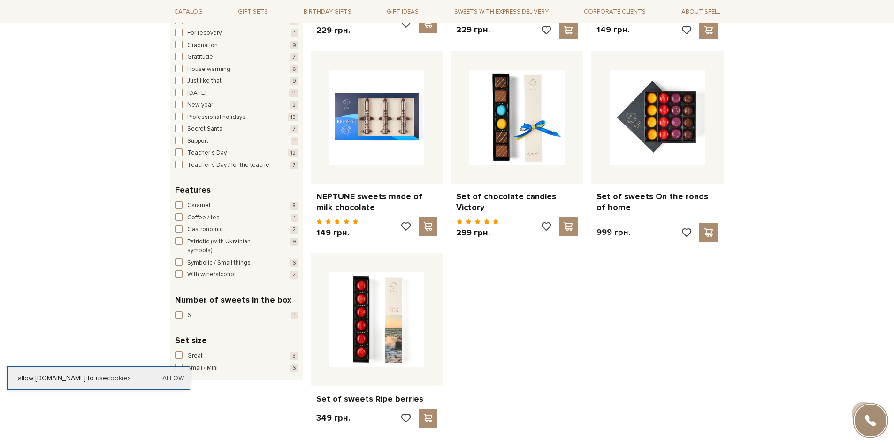
scroll to position [1064, 0]
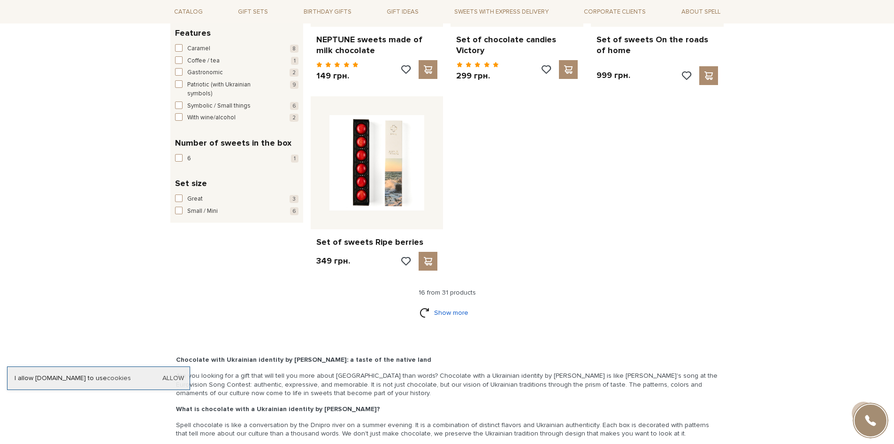
click at [427, 308] on link "Show more" at bounding box center [447, 312] width 55 height 16
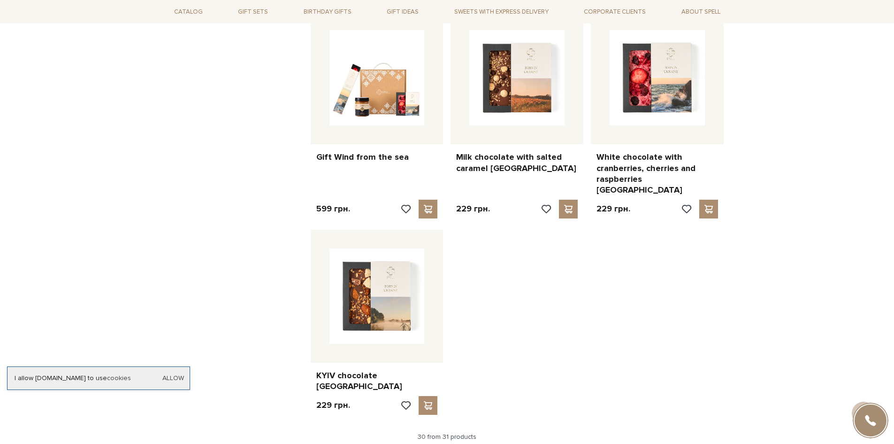
scroll to position [1972, 0]
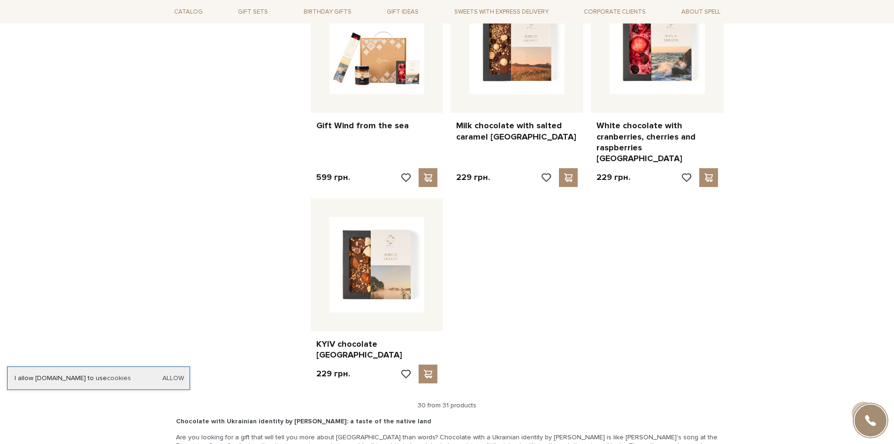
click at [470, 401] on div "30 from 31 products" at bounding box center [448, 405] width 562 height 8
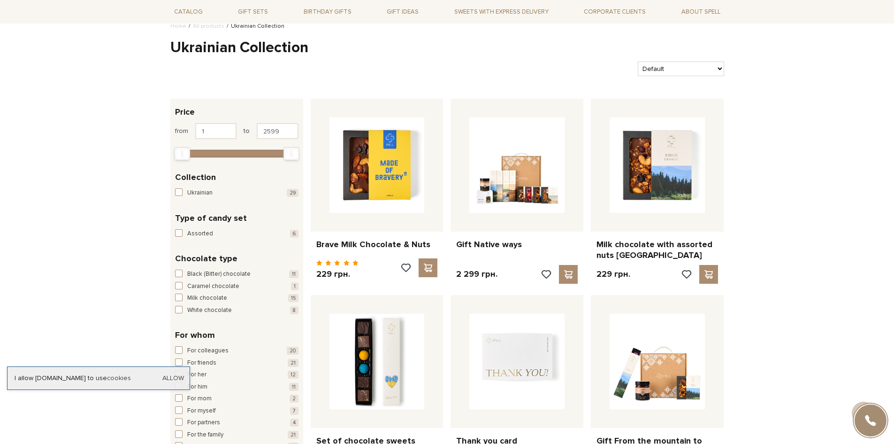
scroll to position [0, 0]
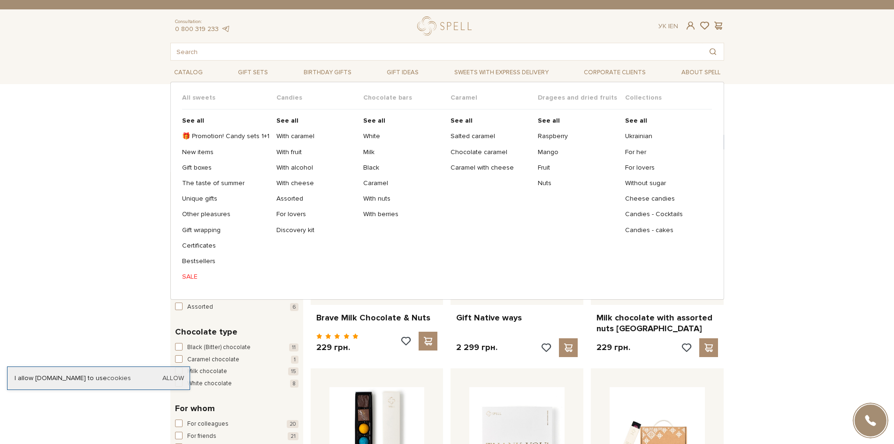
click at [194, 126] on ul "See all 🎁 Promotion! Candy sets 1+1 New items Gift boxes The taste of summer Un…" at bounding box center [229, 198] width 94 height 178
click at [194, 123] on b "See all" at bounding box center [193, 120] width 22 height 8
click at [194, 119] on b "See all" at bounding box center [193, 120] width 22 height 8
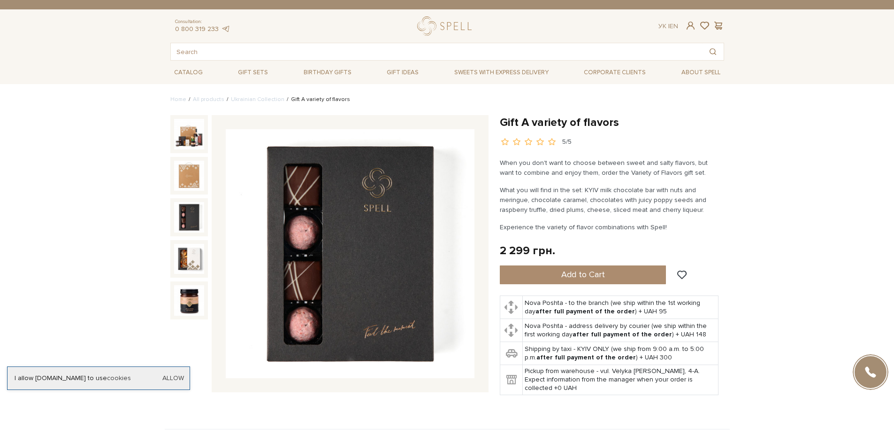
click at [189, 211] on img at bounding box center [189, 217] width 30 height 30
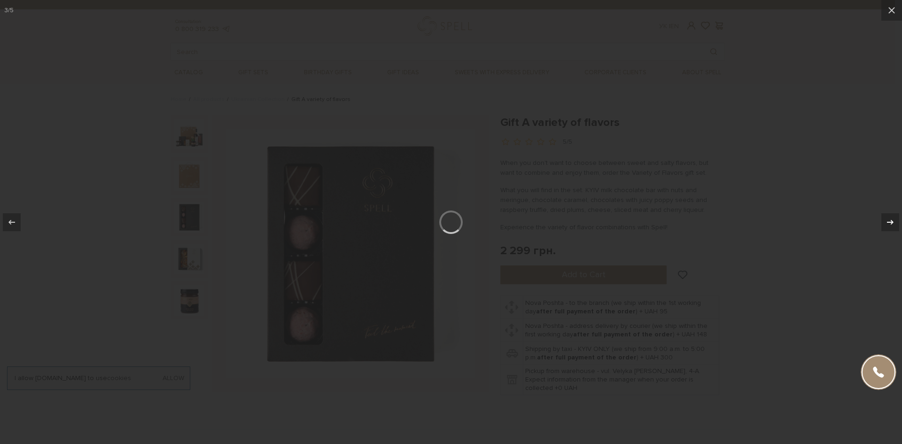
click at [894, 226] on div at bounding box center [890, 222] width 18 height 18
click at [833, 77] on div at bounding box center [451, 222] width 902 height 444
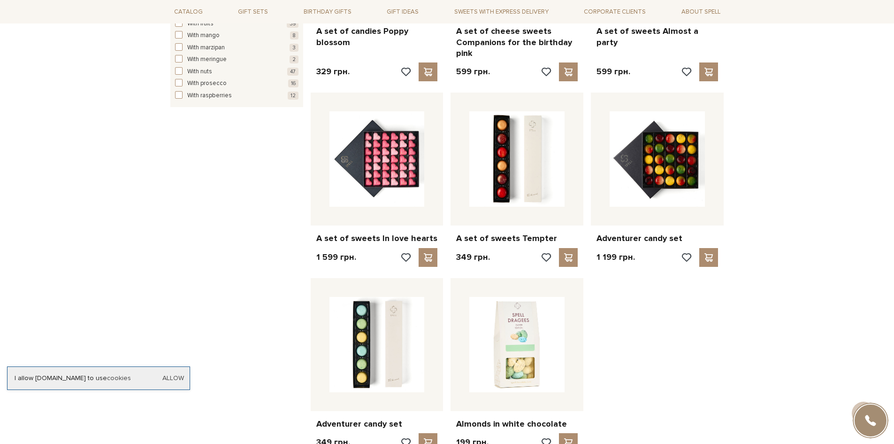
scroll to position [1033, 0]
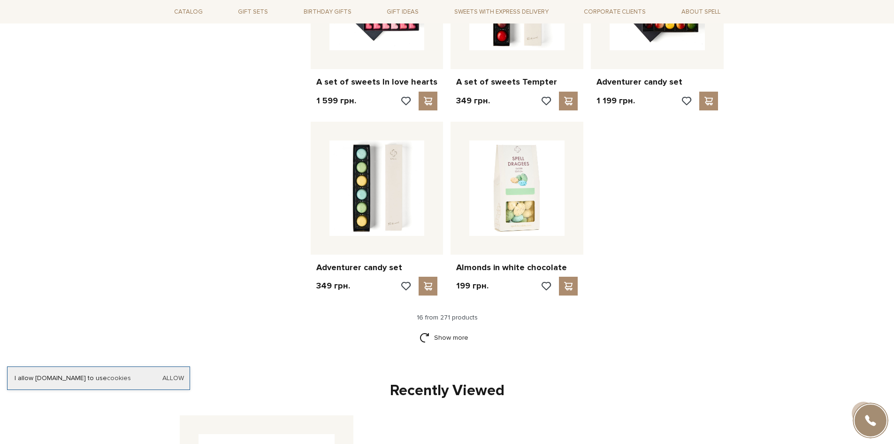
click at [458, 381] on div "Recently Viewed" at bounding box center [447, 391] width 543 height 20
click at [456, 329] on link "Show more" at bounding box center [447, 337] width 55 height 16
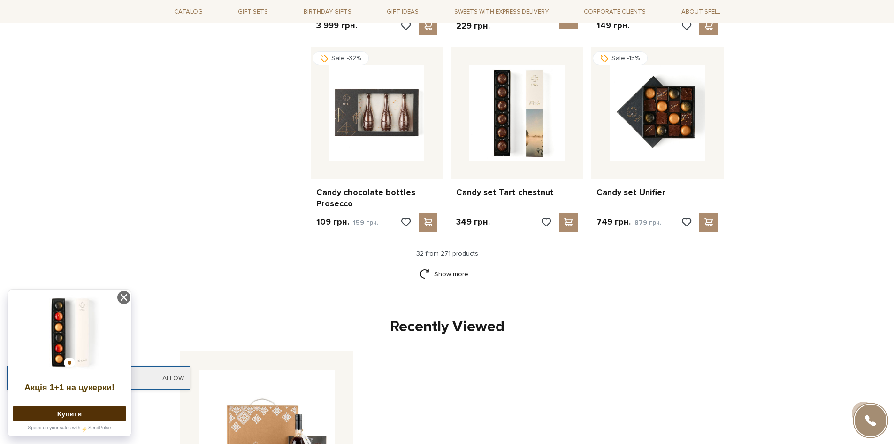
scroll to position [2128, 0]
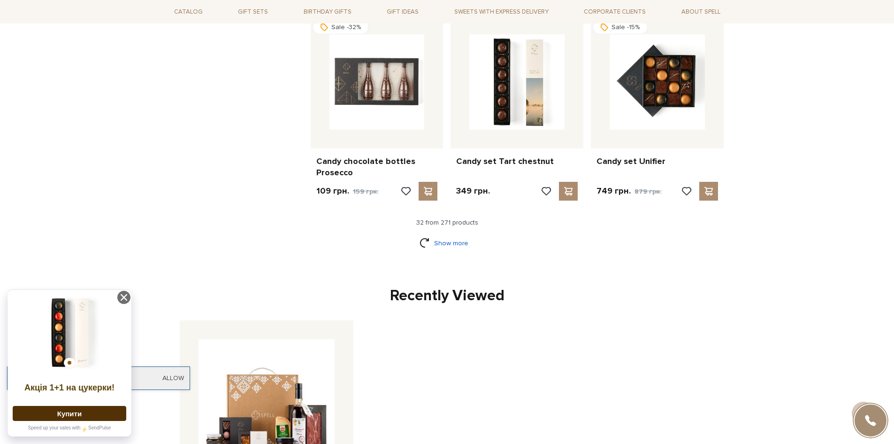
click at [444, 235] on link "Show more" at bounding box center [447, 243] width 55 height 16
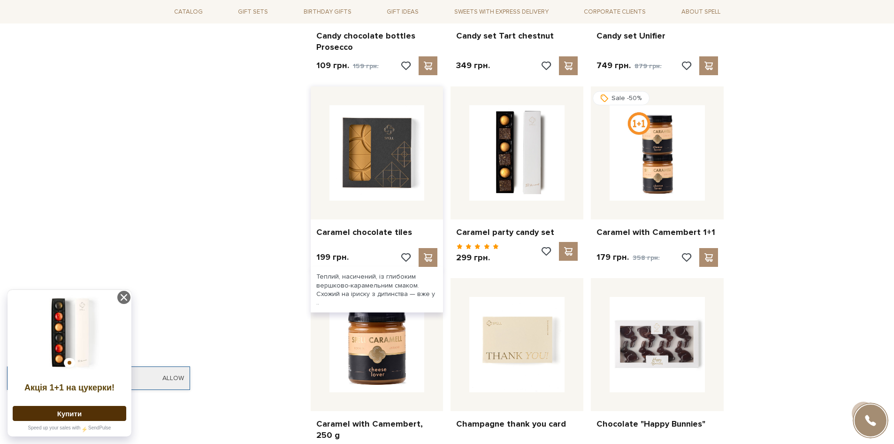
scroll to position [2379, 0]
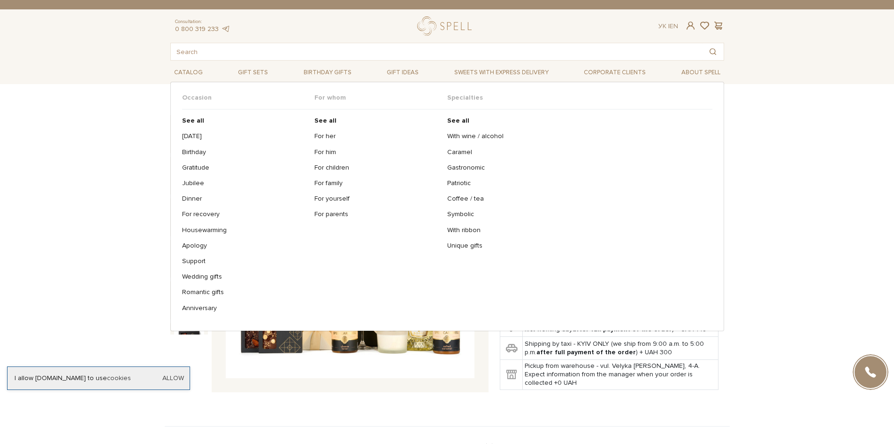
scroll to position [62, 0]
